Goal: Transaction & Acquisition: Purchase product/service

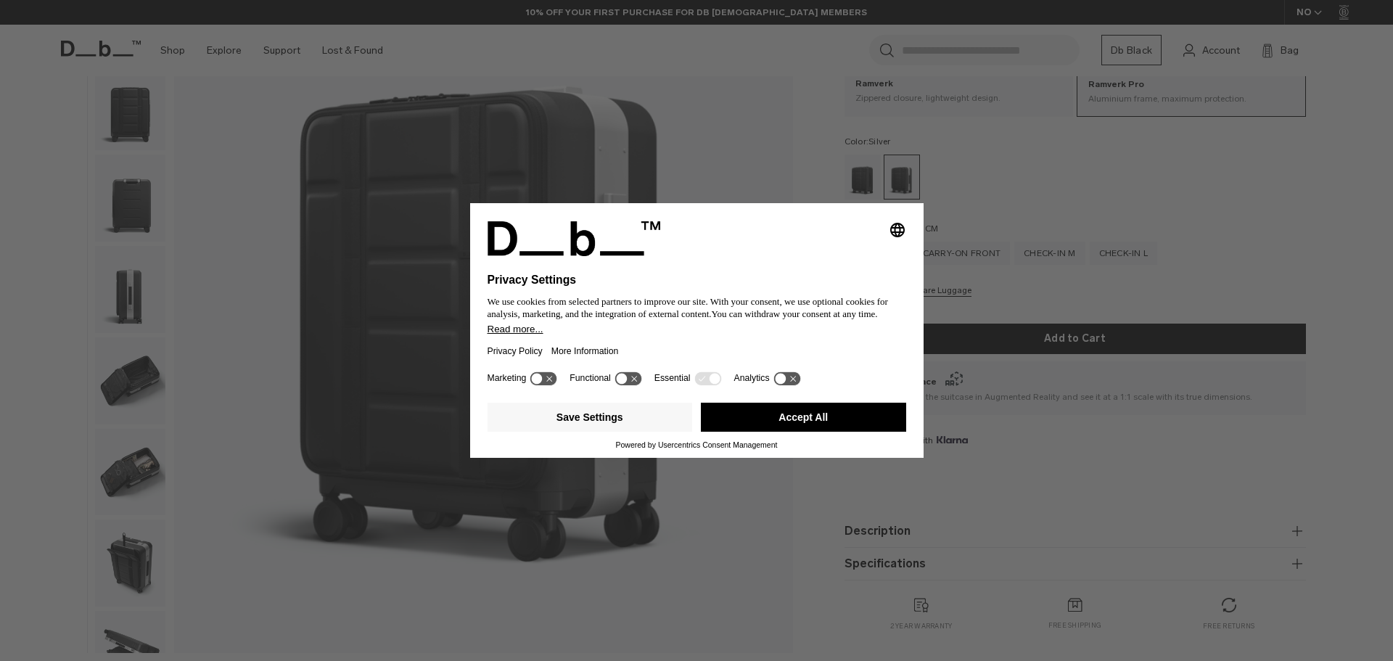
click at [804, 415] on button "Accept All" at bounding box center [803, 417] width 205 height 29
click at [792, 416] on button "Accept All" at bounding box center [803, 417] width 205 height 29
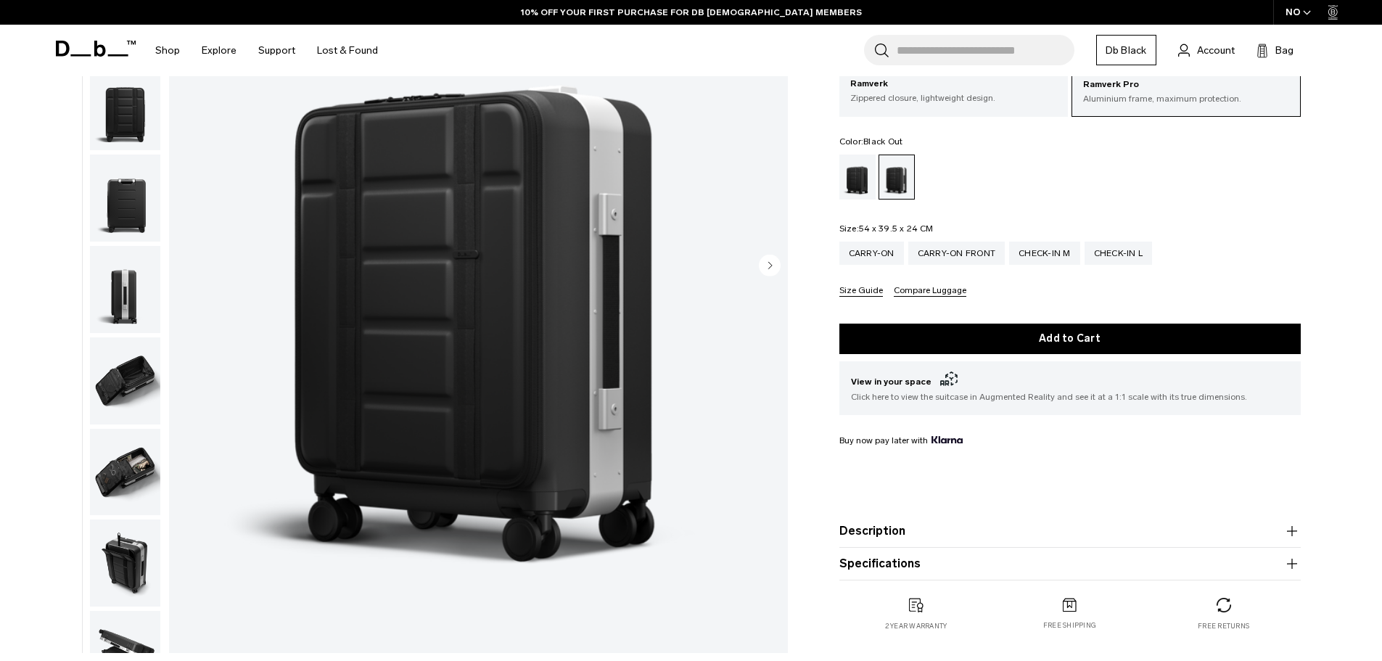
click at [854, 160] on div "Black Out" at bounding box center [857, 177] width 37 height 45
click at [870, 247] on div "Carry-on" at bounding box center [871, 253] width 65 height 23
